Goal: Transaction & Acquisition: Purchase product/service

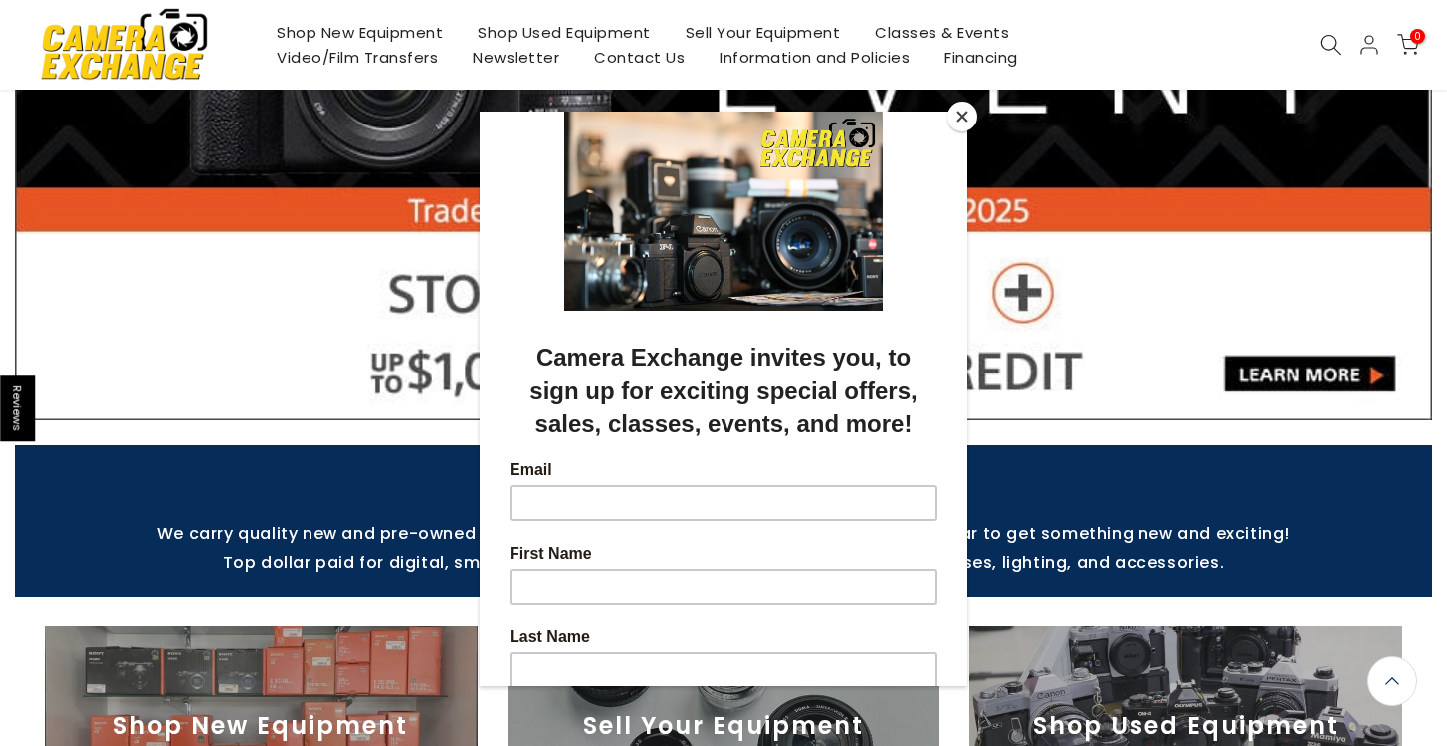
scroll to position [501, 0]
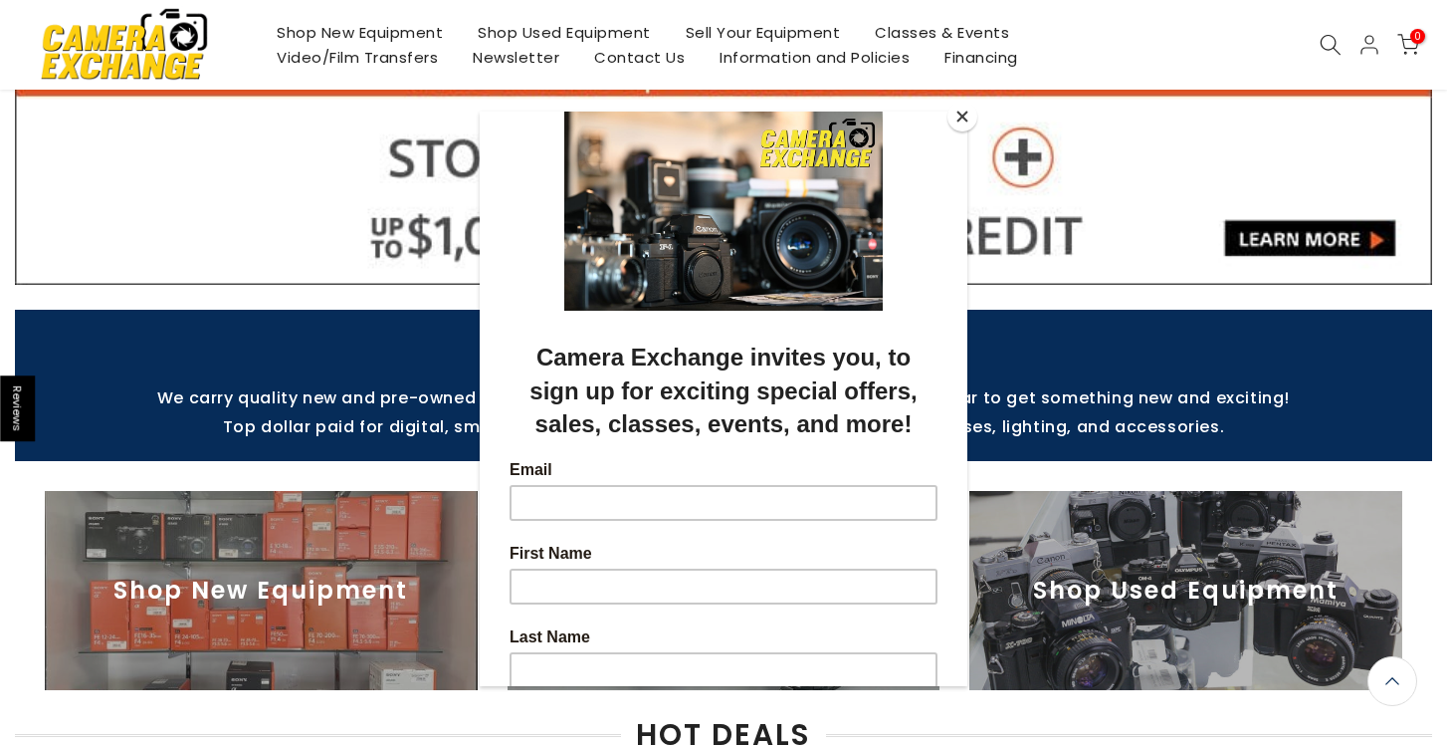
click at [965, 113] on button "Close" at bounding box center [963, 117] width 30 height 30
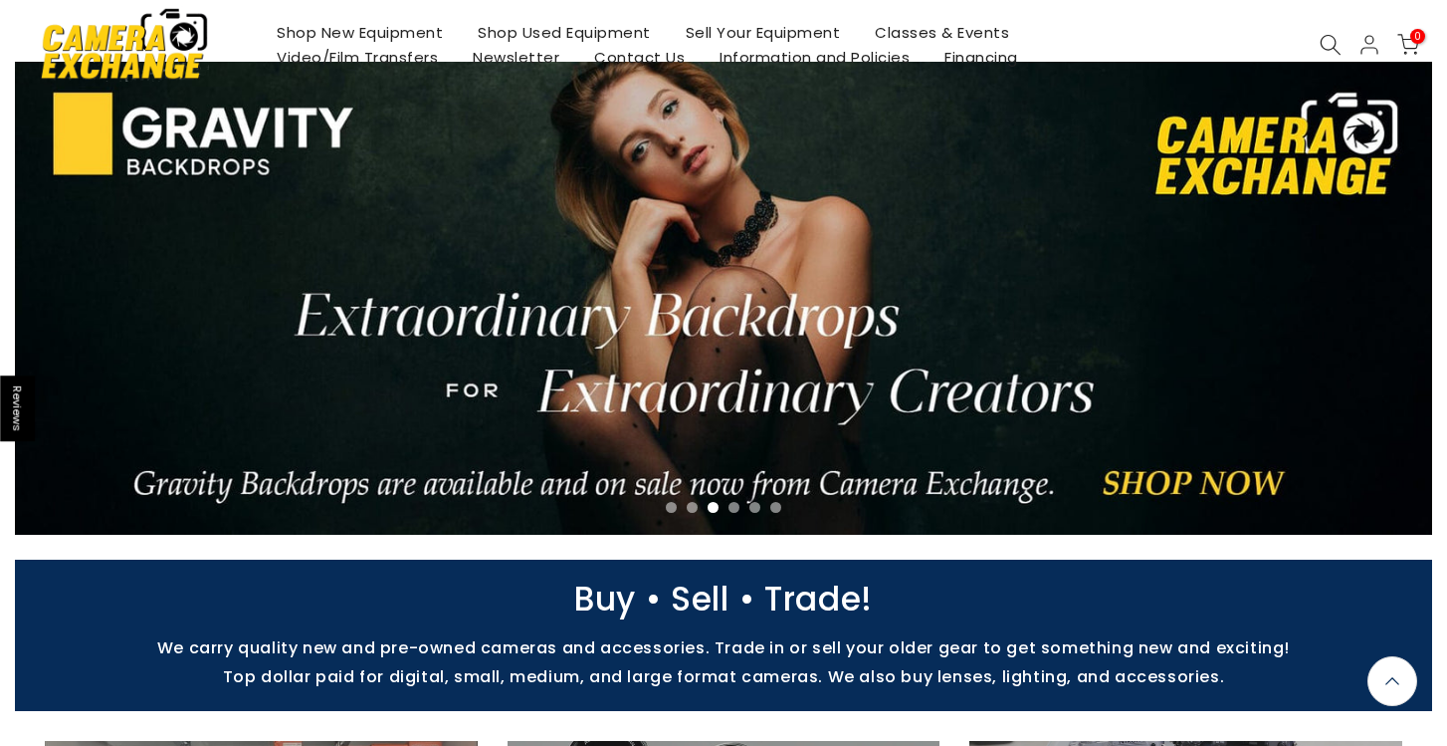
scroll to position [0, 0]
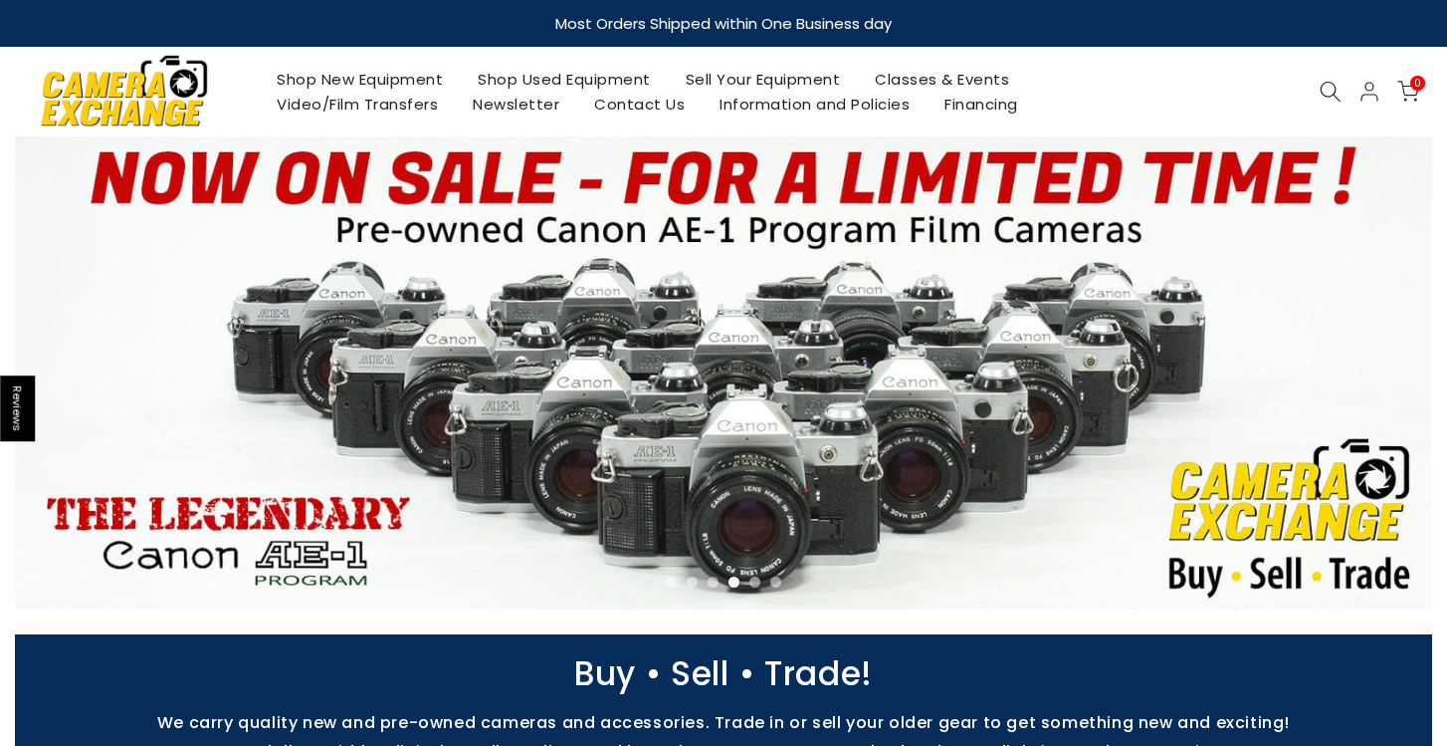
click at [1329, 88] on icon at bounding box center [1331, 92] width 22 height 22
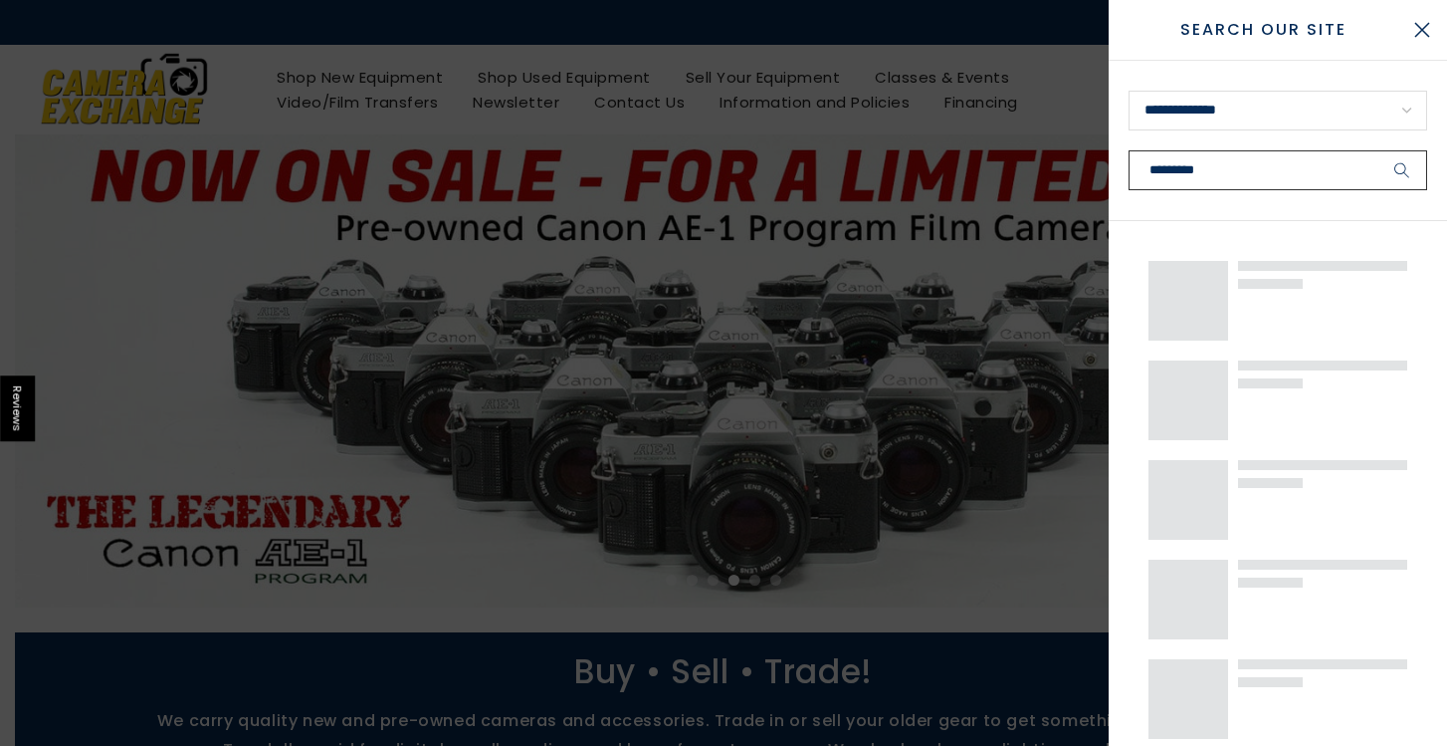
type input "*********"
click at [1378, 150] on button "submit" at bounding box center [1403, 170] width 50 height 40
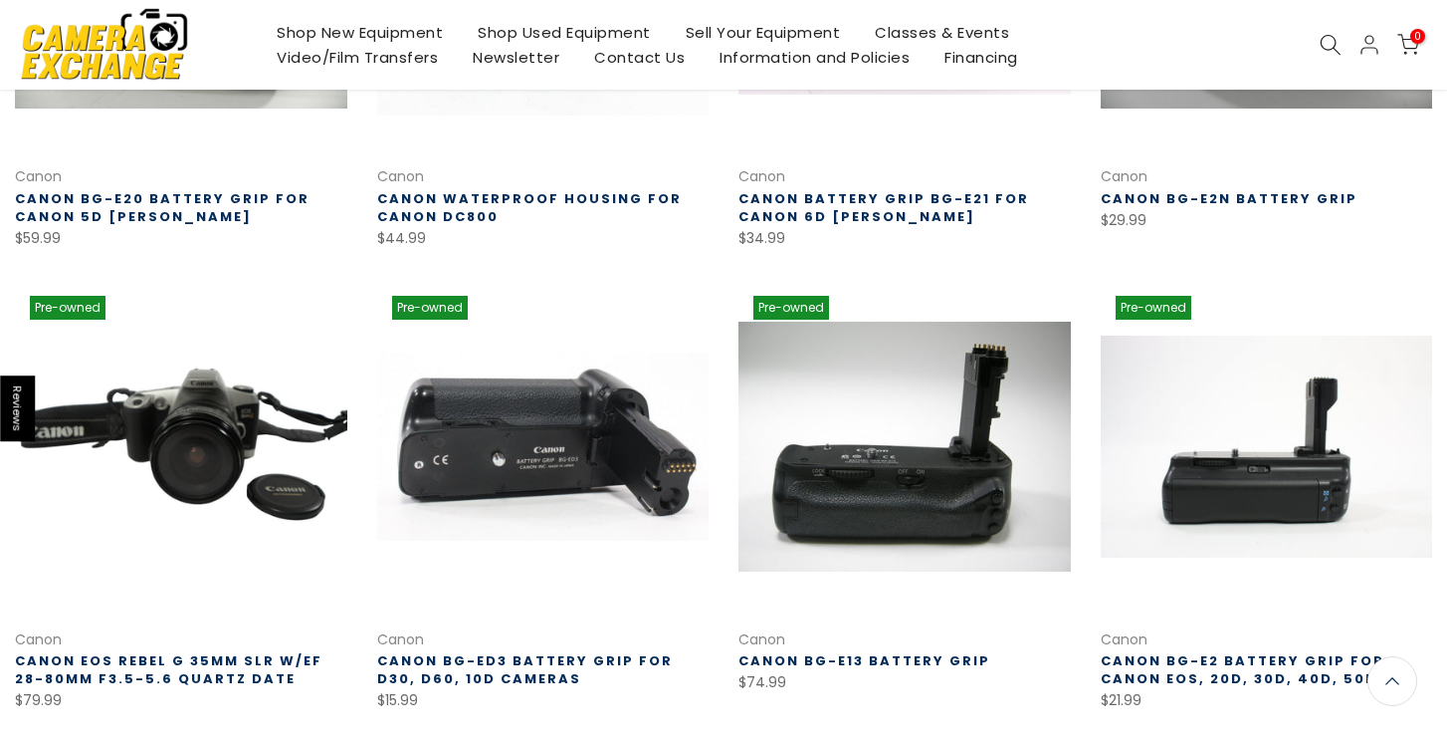
scroll to position [1050, 0]
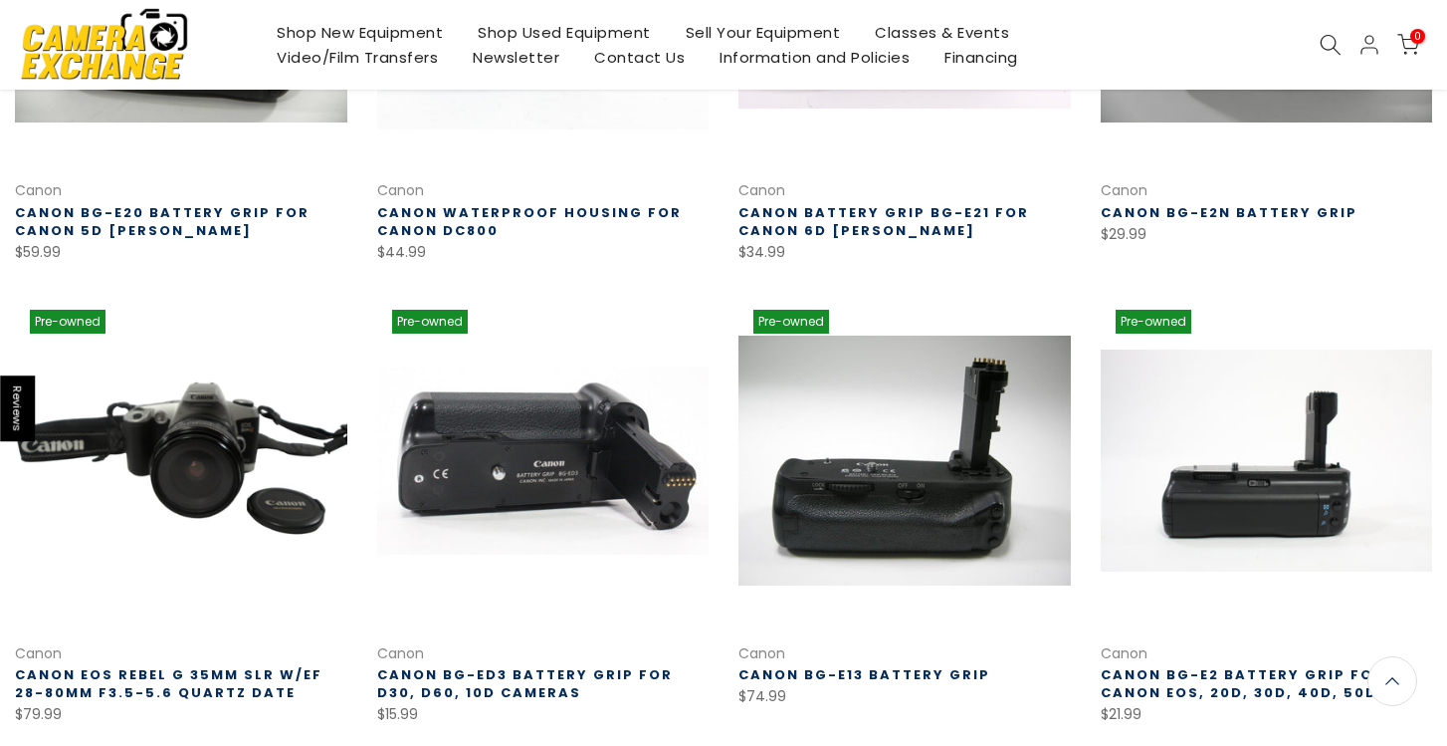
click at [664, 15] on div "Shop New Equipment Shop Used Equipment Sell Your Equipment Classes & Events Vid…" at bounding box center [723, 45] width 1437 height 90
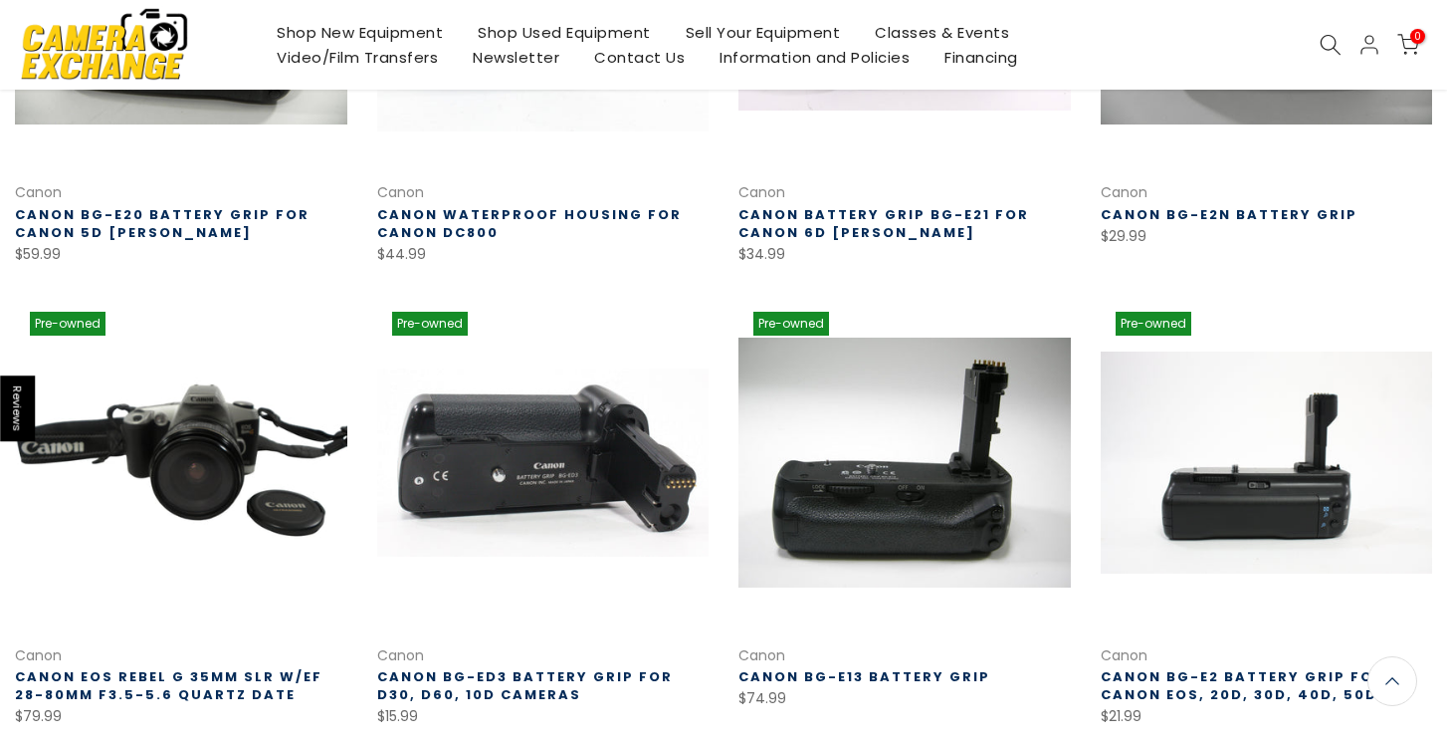
scroll to position [1052, 0]
